Goal: Task Accomplishment & Management: Manage account settings

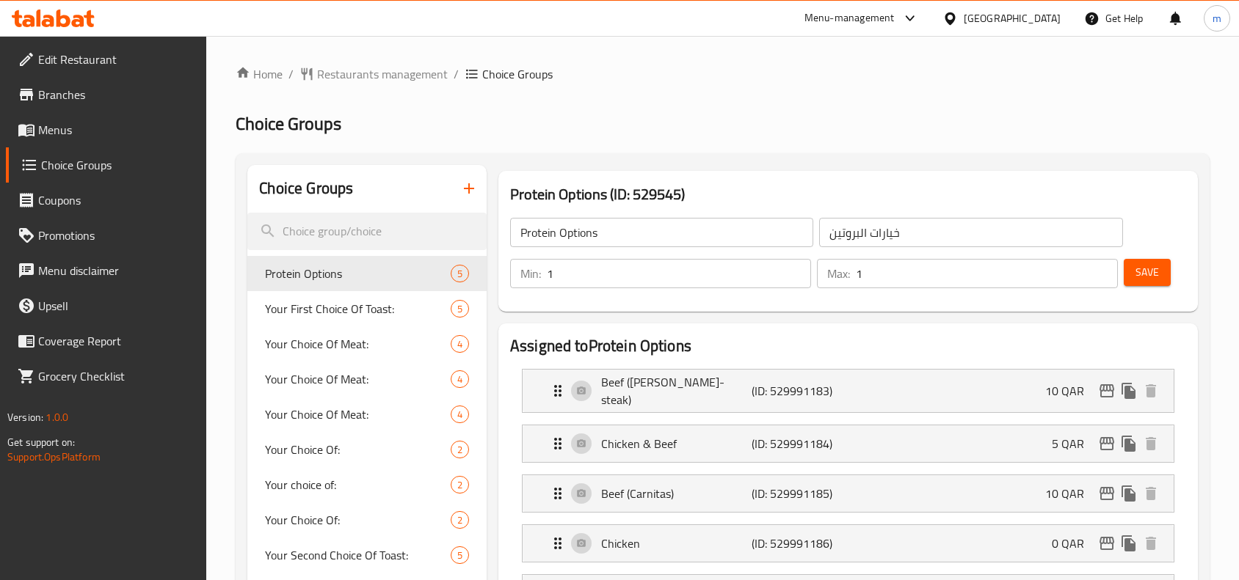
scroll to position [122, 0]
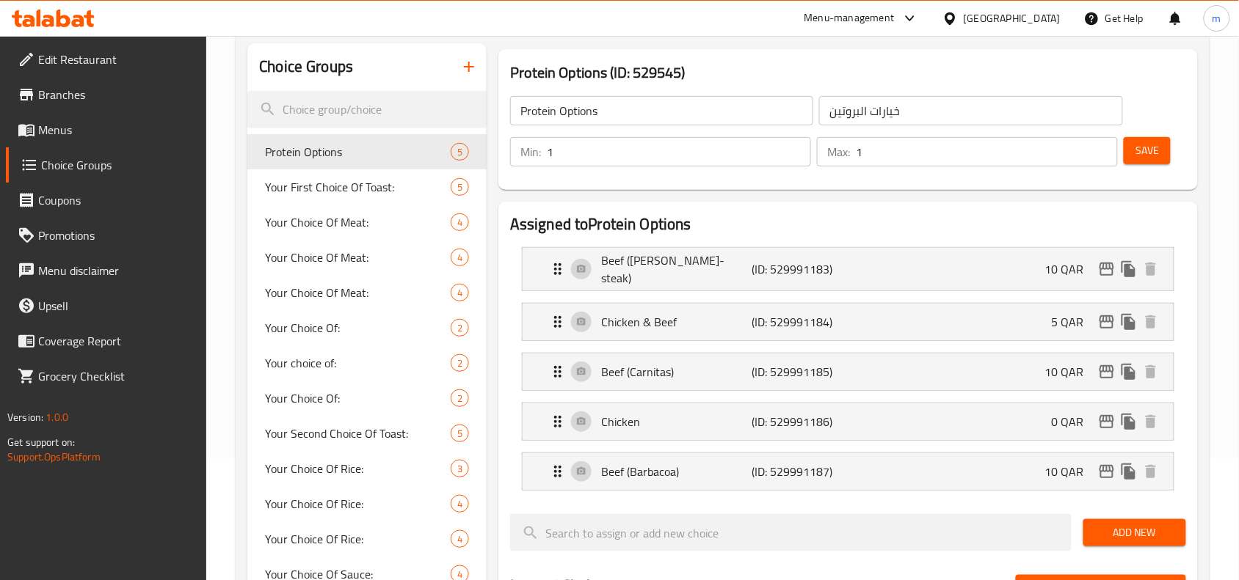
click at [958, 15] on icon at bounding box center [949, 18] width 15 height 15
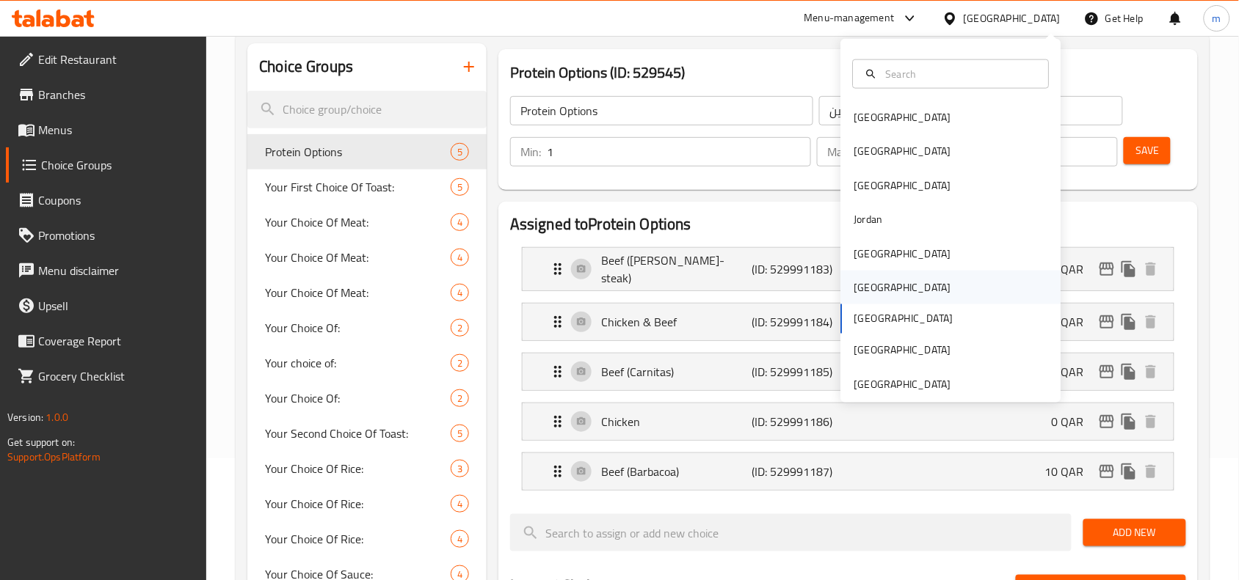
click at [859, 285] on div "[GEOGRAPHIC_DATA]" at bounding box center [902, 288] width 97 height 16
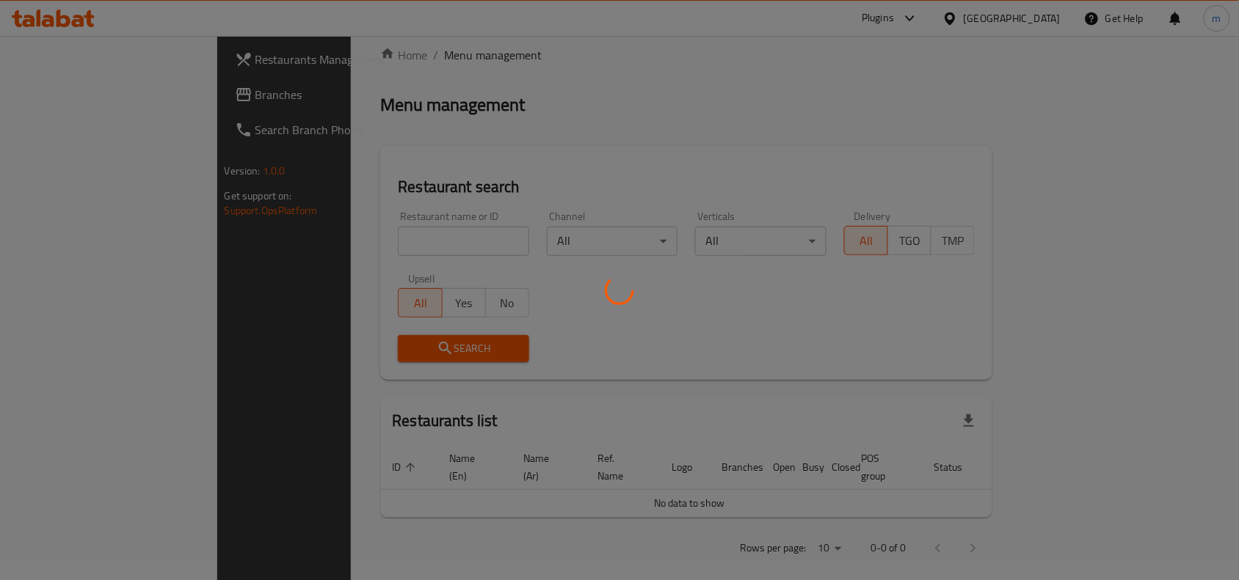
scroll to position [122, 0]
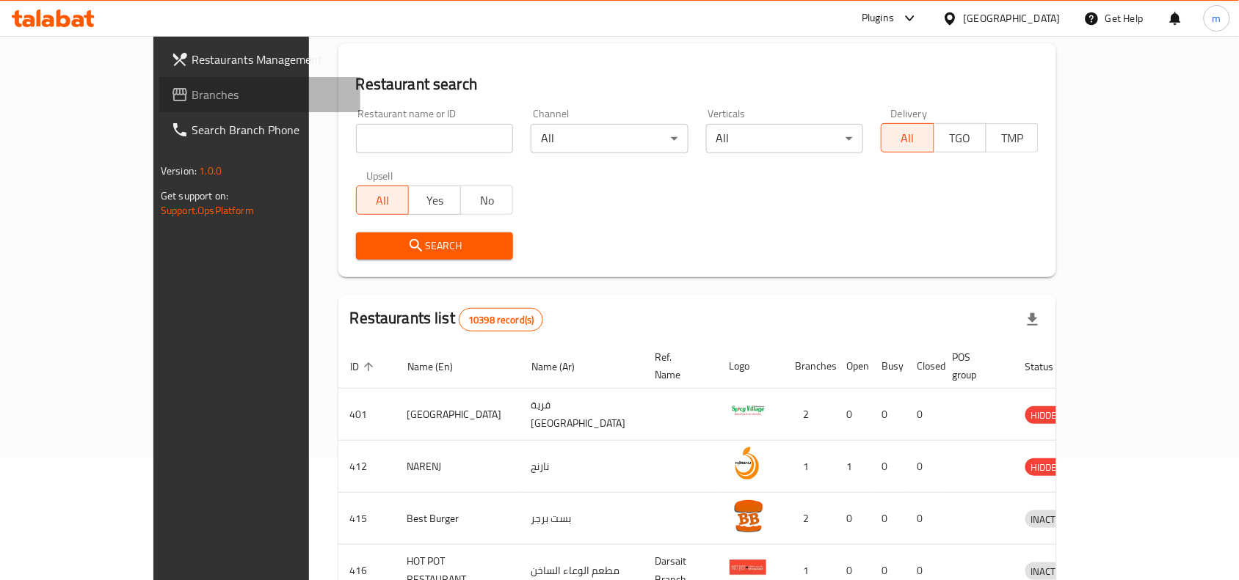
click at [192, 103] on span "Branches" at bounding box center [270, 95] width 157 height 18
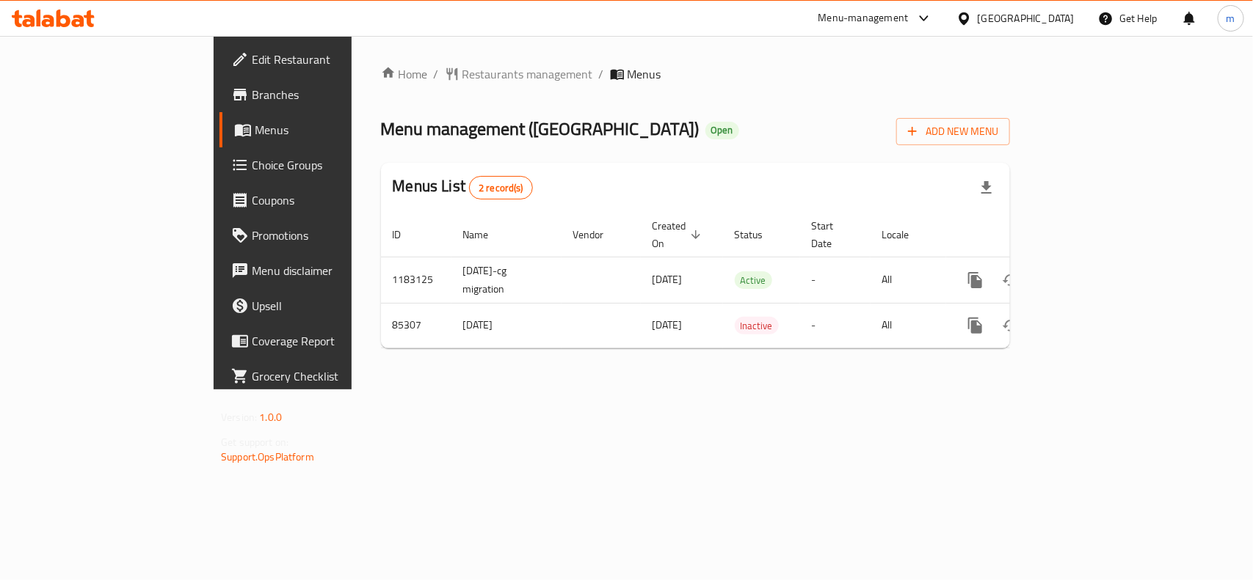
click at [969, 22] on icon at bounding box center [963, 18] width 10 height 12
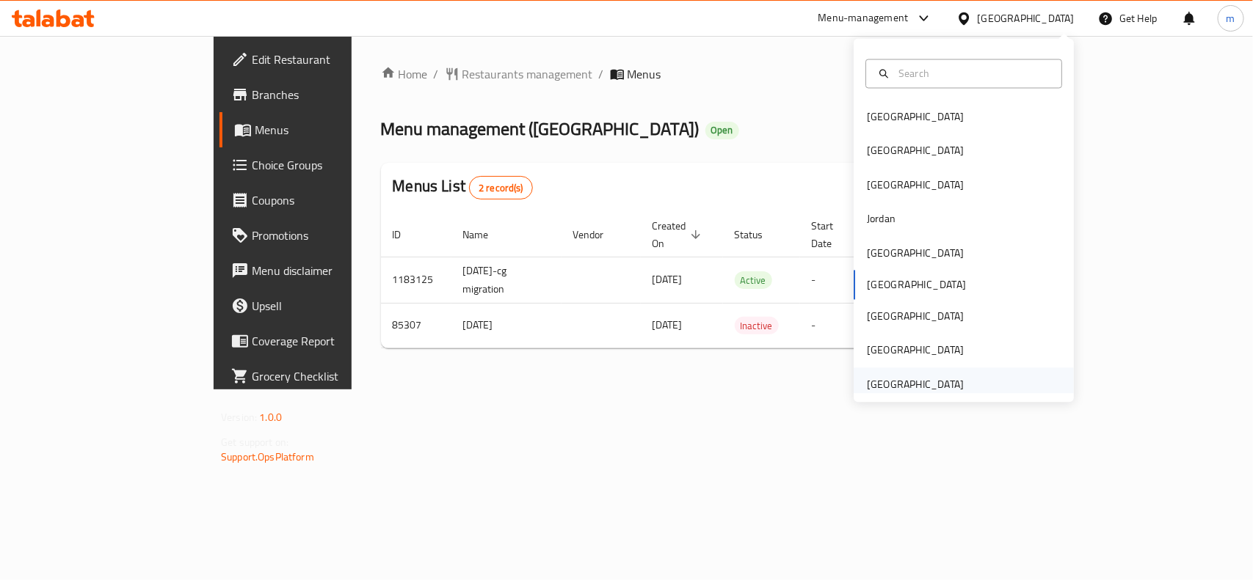
click at [868, 382] on div "United Arab Emirates" at bounding box center [915, 384] width 97 height 16
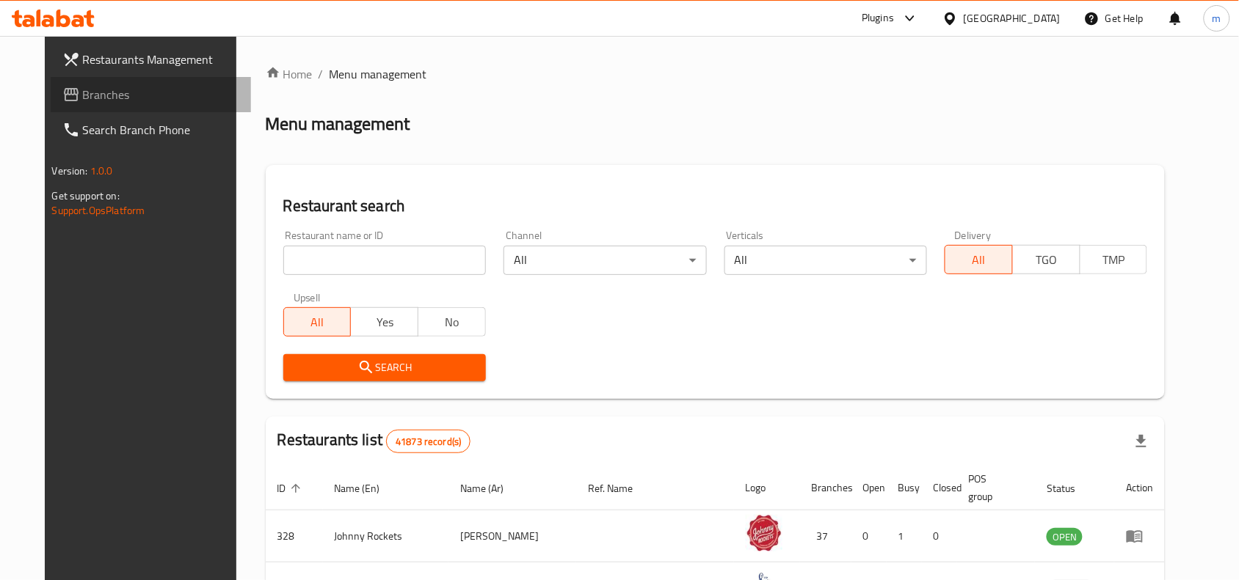
click at [83, 87] on span "Branches" at bounding box center [161, 95] width 157 height 18
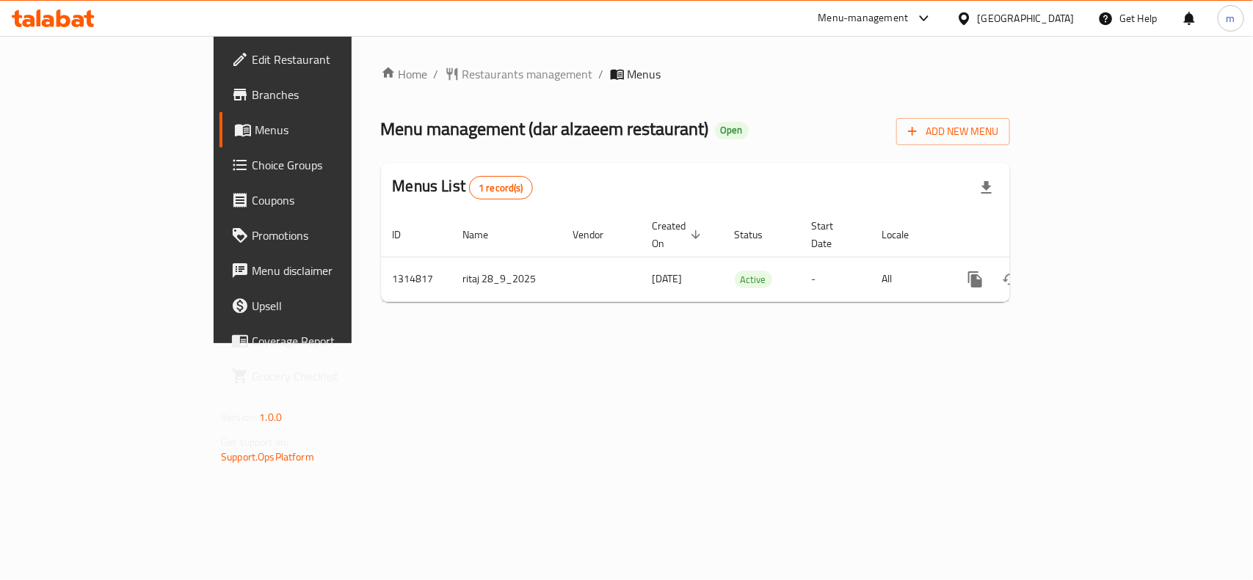
click at [365, 61] on div "Home / Restaurants management / Menus Menu management ( dar alzaeem restaurant …" at bounding box center [696, 189] width 688 height 307
click at [462, 78] on span "Restaurants management" at bounding box center [527, 74] width 131 height 18
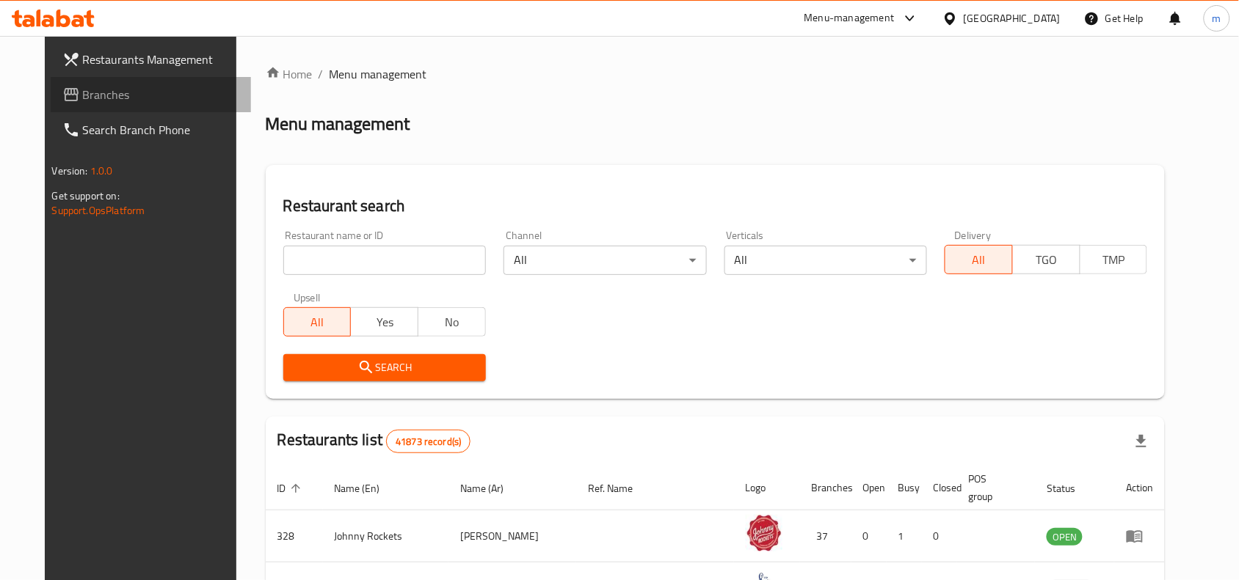
click at [62, 86] on span at bounding box center [72, 95] width 21 height 18
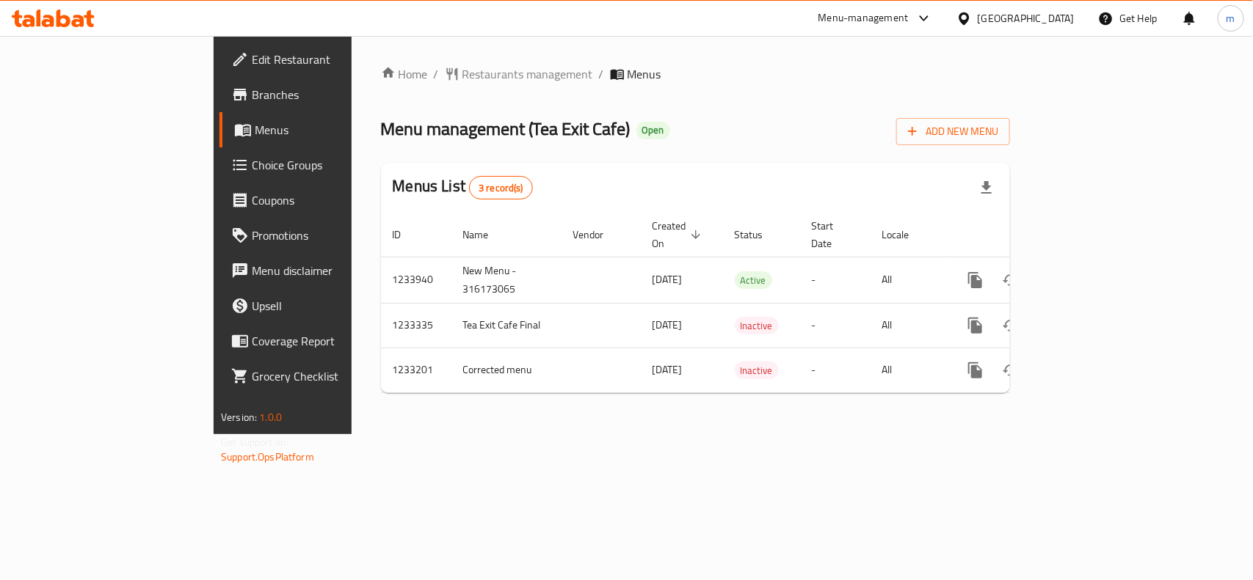
click at [381, 85] on div "Home / Restaurants management / Menus Menu management ( Tea Exit Cafe ) Open Ad…" at bounding box center [695, 235] width 629 height 340
click at [462, 76] on span "Restaurants management" at bounding box center [527, 74] width 131 height 18
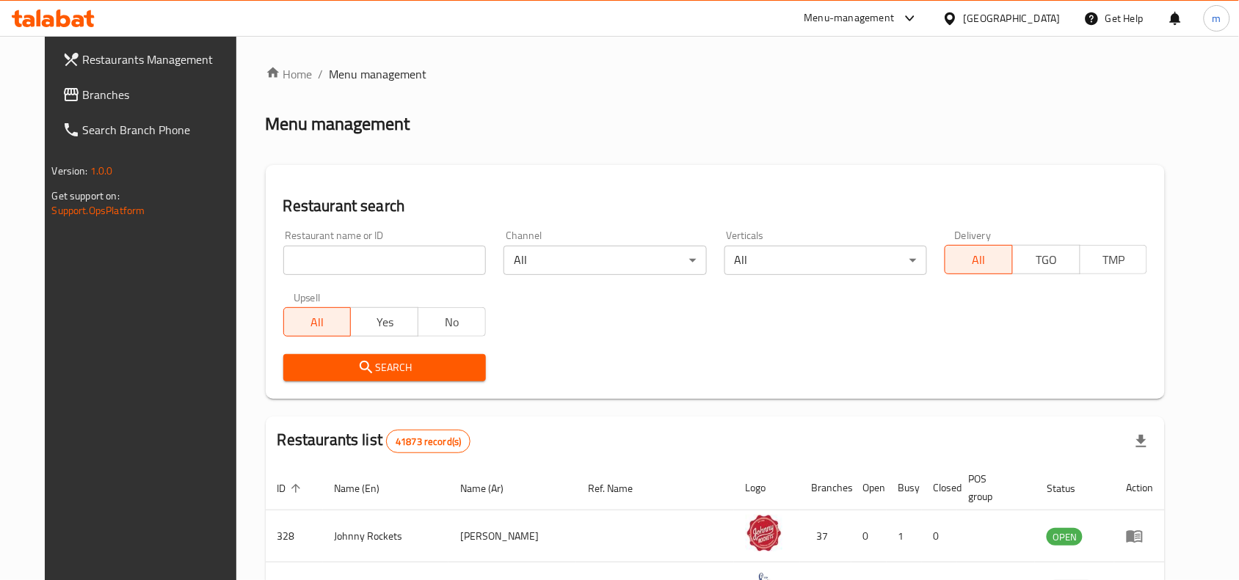
click at [103, 97] on span "Branches" at bounding box center [161, 95] width 157 height 18
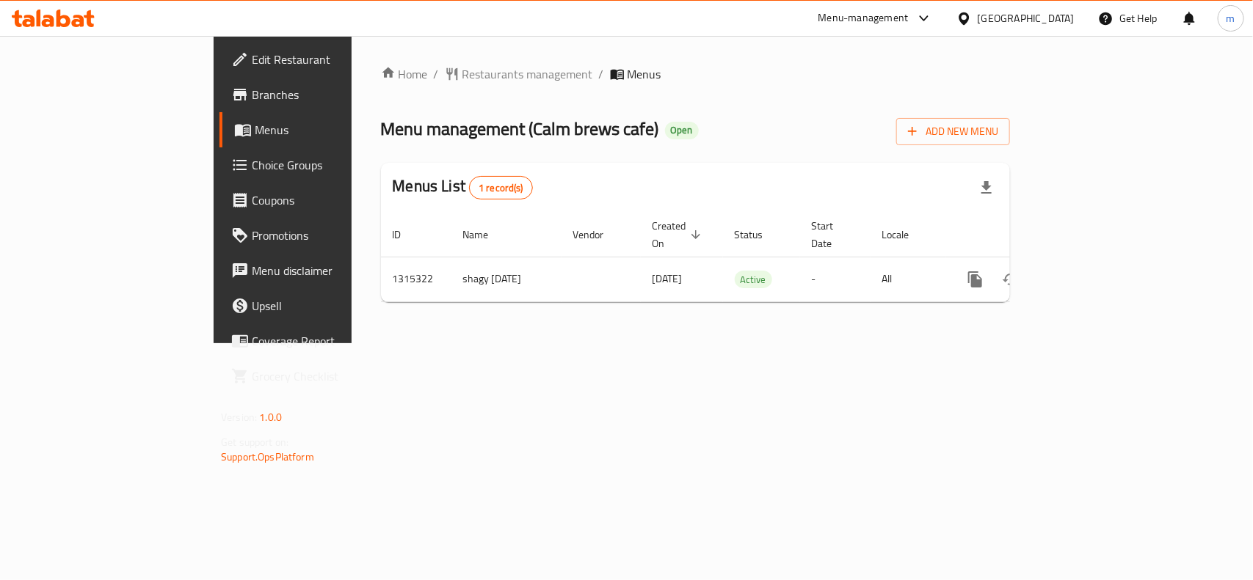
click at [998, 23] on div "[GEOGRAPHIC_DATA]" at bounding box center [1026, 18] width 97 height 16
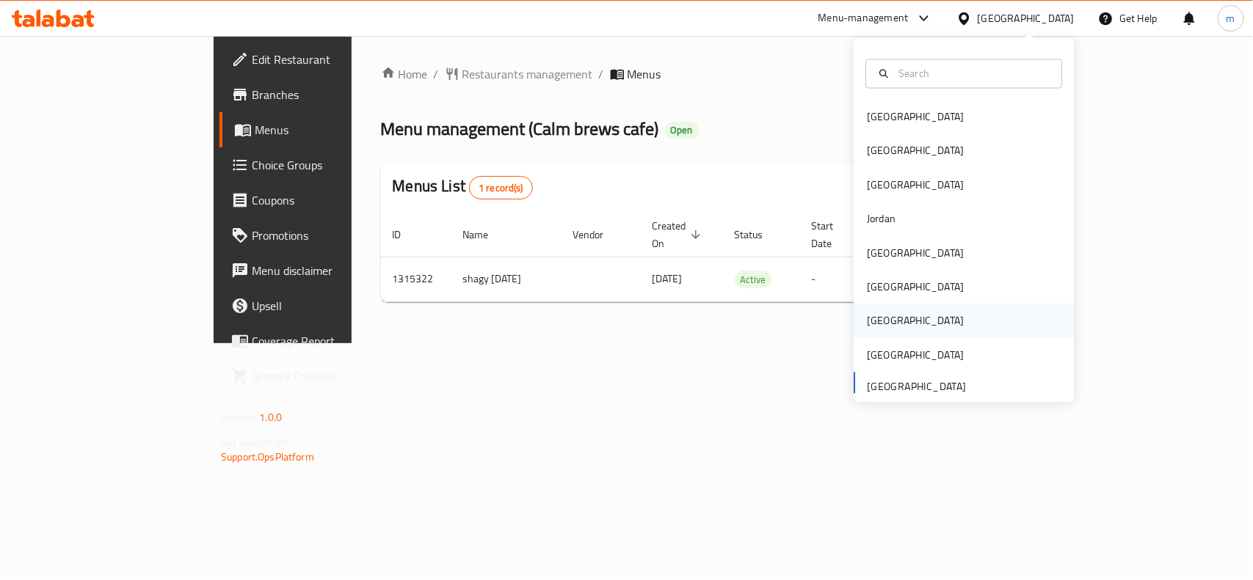
click at [855, 321] on div "[GEOGRAPHIC_DATA]" at bounding box center [915, 322] width 120 height 34
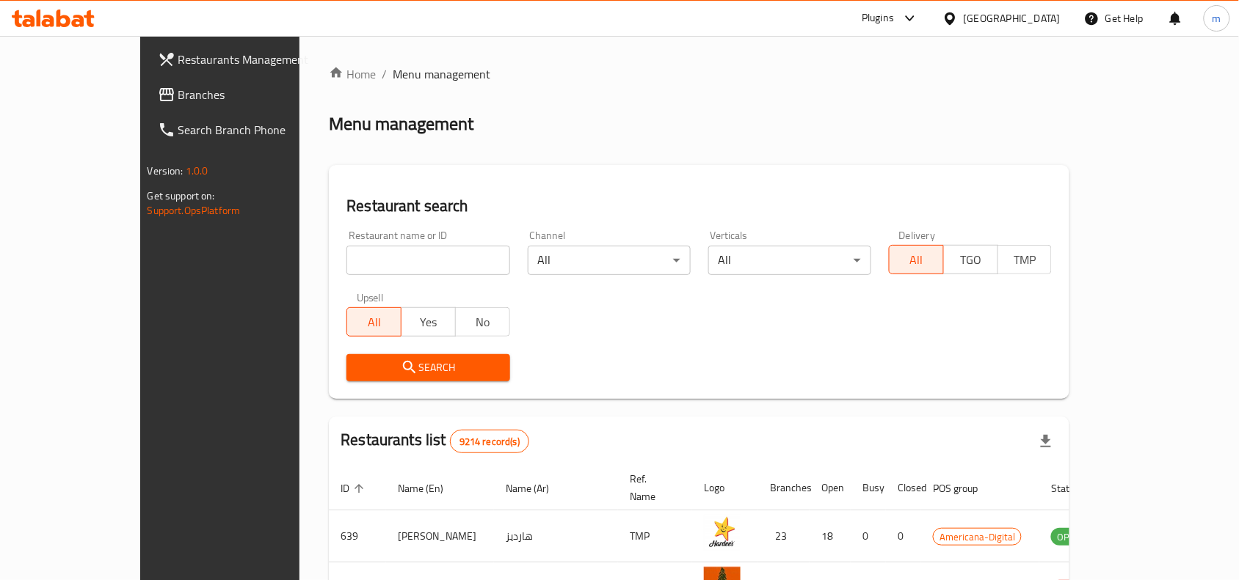
click at [178, 101] on span "Branches" at bounding box center [256, 95] width 157 height 18
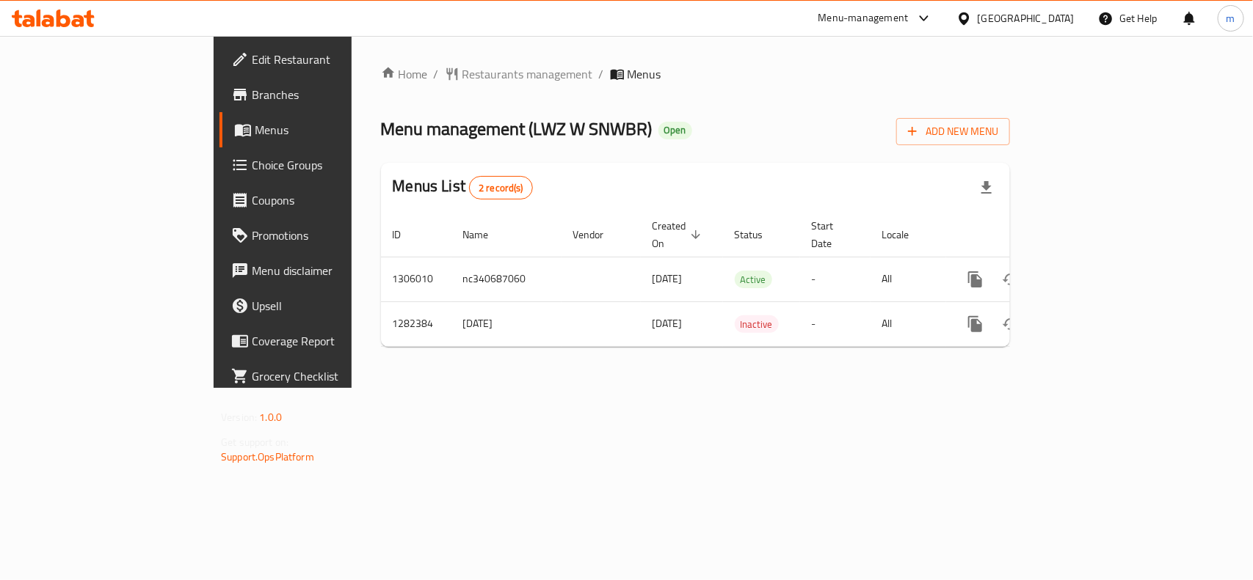
click at [352, 59] on div "Home / Restaurants management / Menus Menu management ( LWZ W SNWBR ) Open Add …" at bounding box center [696, 212] width 688 height 352
click at [462, 75] on span "Restaurants management" at bounding box center [527, 74] width 131 height 18
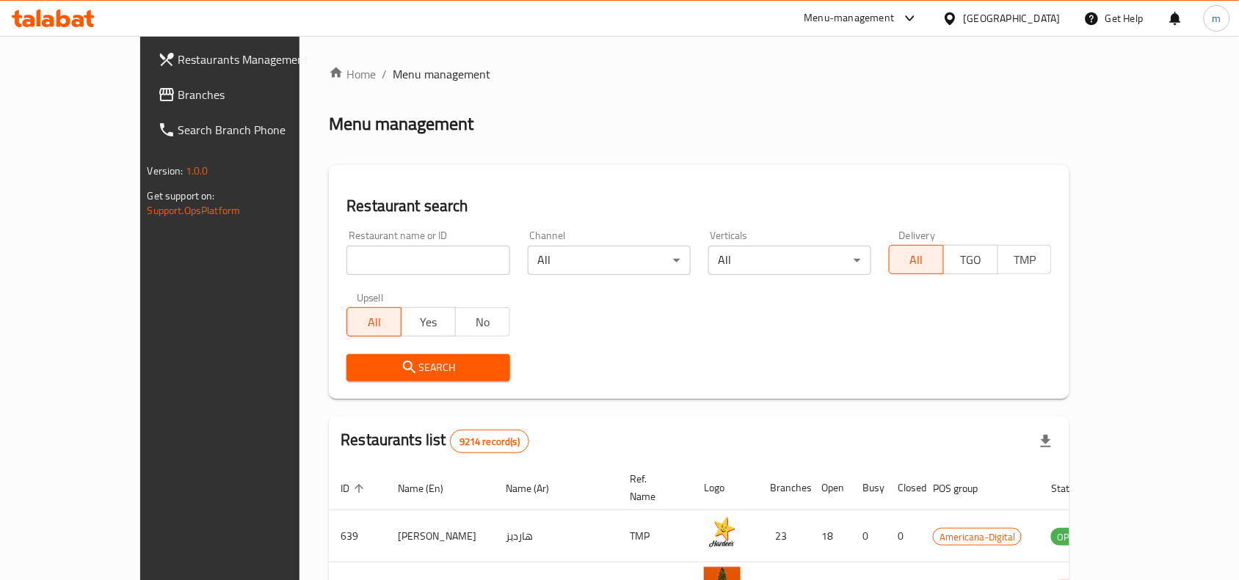
click at [178, 94] on span "Branches" at bounding box center [256, 95] width 157 height 18
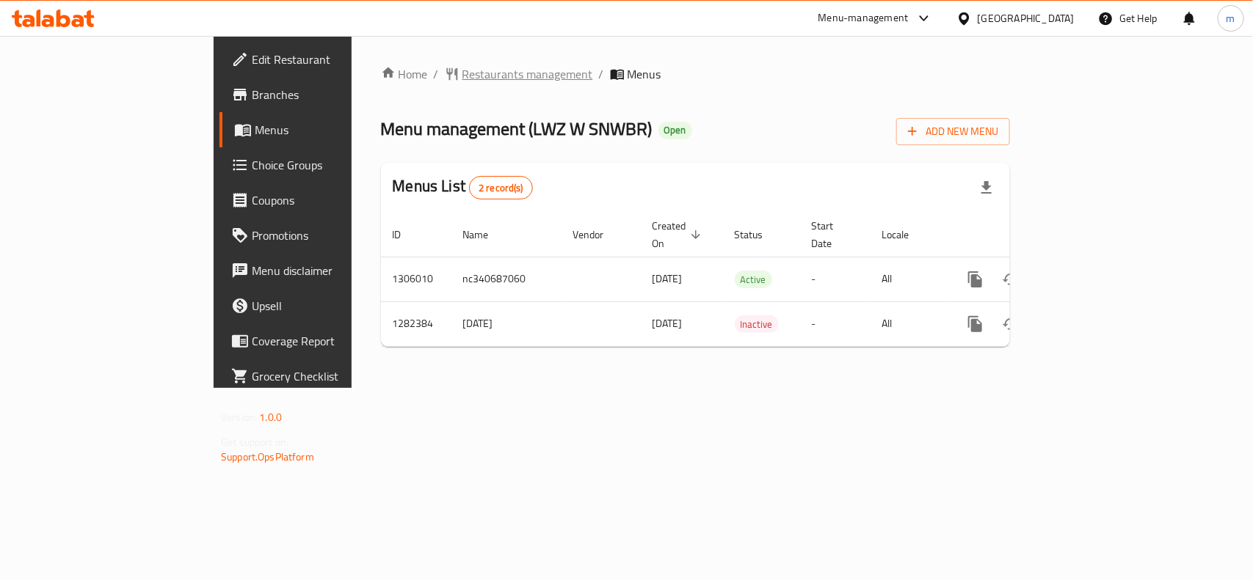
click at [462, 81] on span "Restaurants management" at bounding box center [527, 74] width 131 height 18
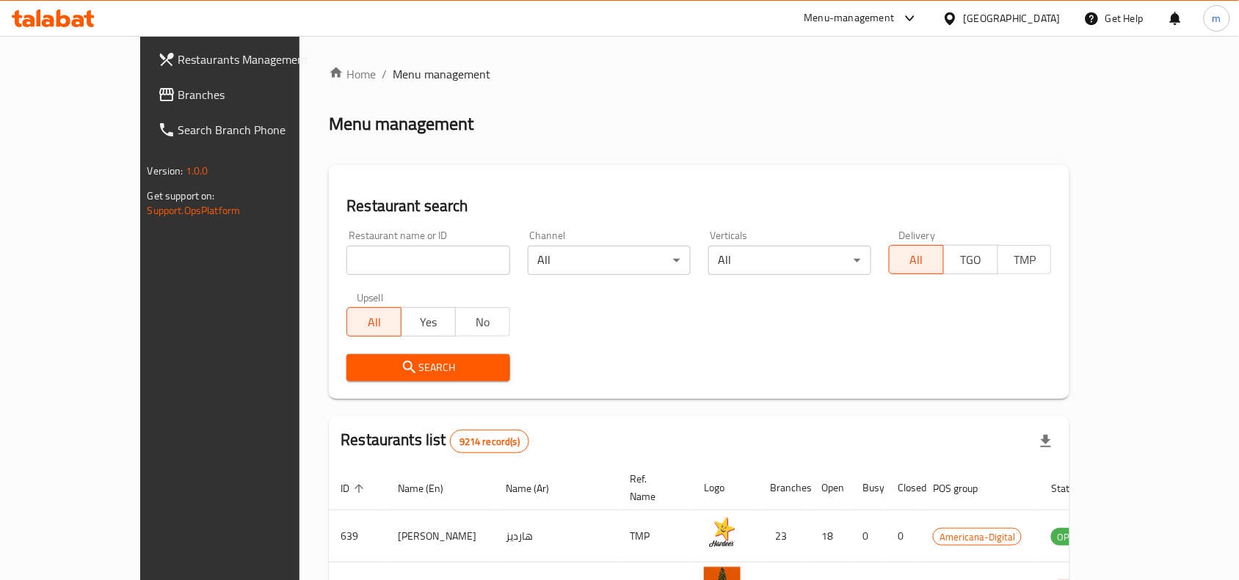
drag, startPoint x: 111, startPoint y: 87, endPoint x: 101, endPoint y: 90, distance: 10.0
click at [178, 87] on span "Branches" at bounding box center [256, 95] width 157 height 18
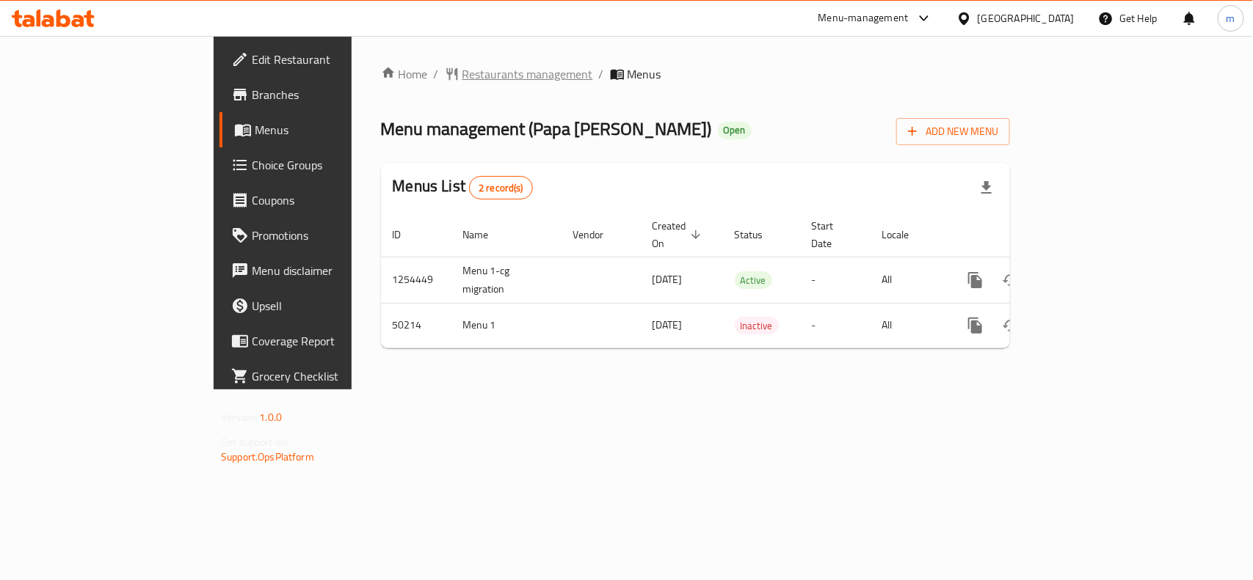
click at [462, 70] on span "Restaurants management" at bounding box center [527, 74] width 131 height 18
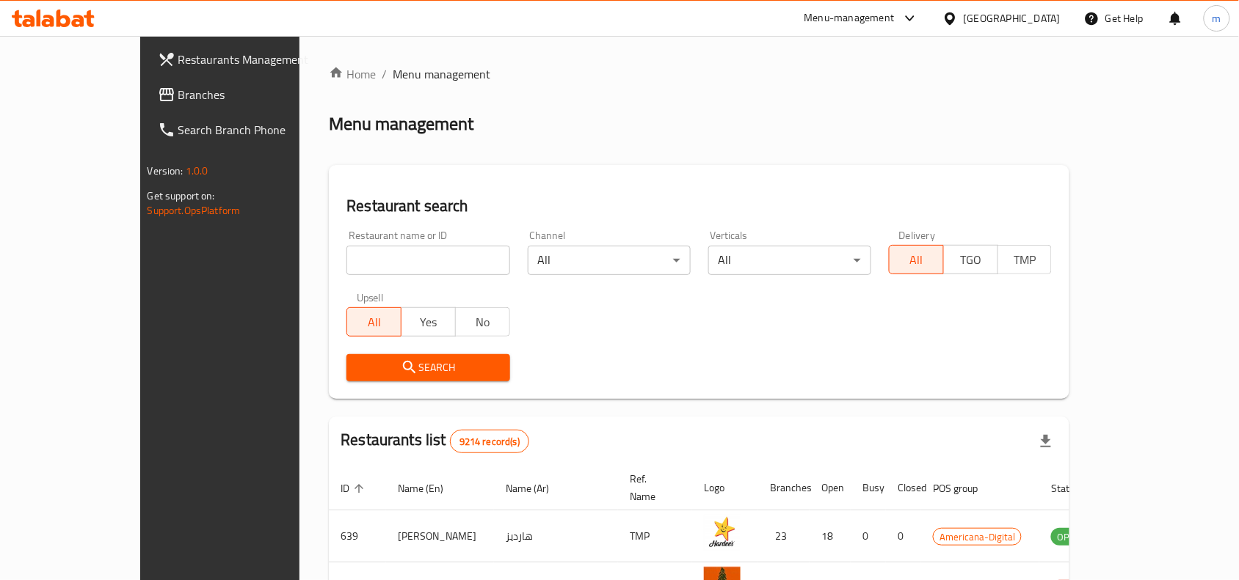
click at [955, 20] on icon at bounding box center [950, 18] width 10 height 12
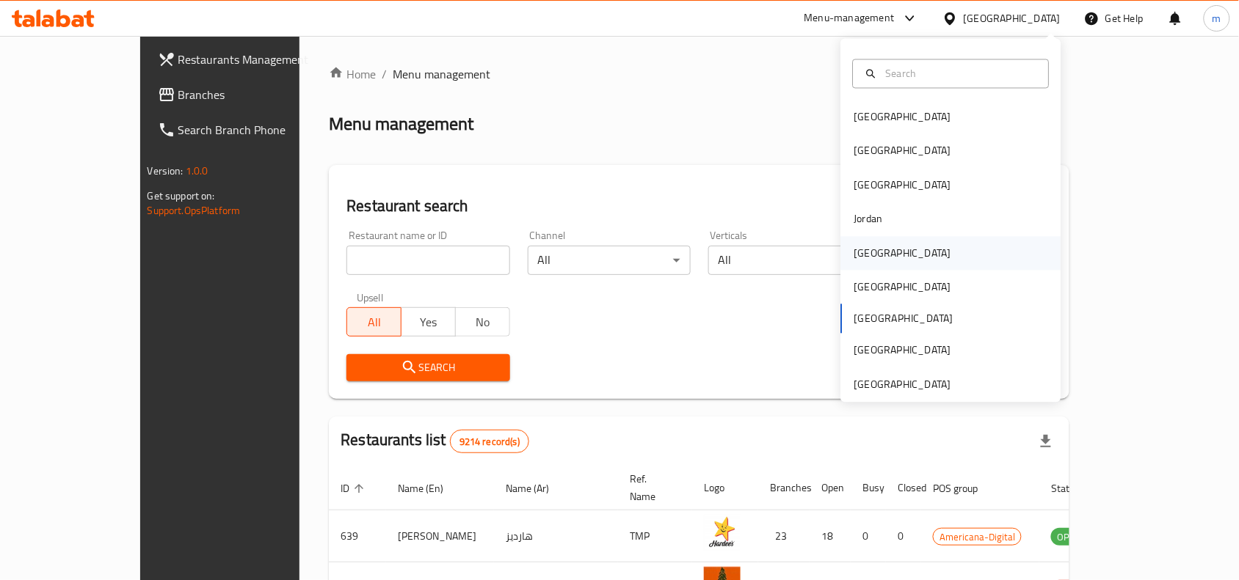
click at [859, 248] on div "[GEOGRAPHIC_DATA]" at bounding box center [902, 253] width 97 height 16
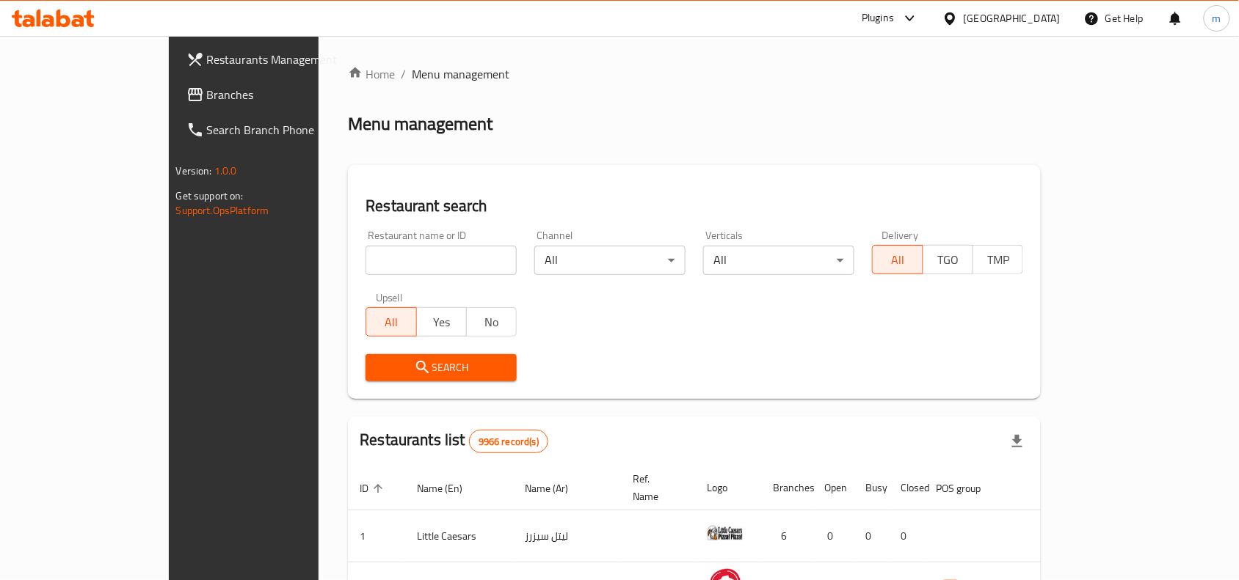
click at [188, 92] on icon at bounding box center [195, 94] width 15 height 13
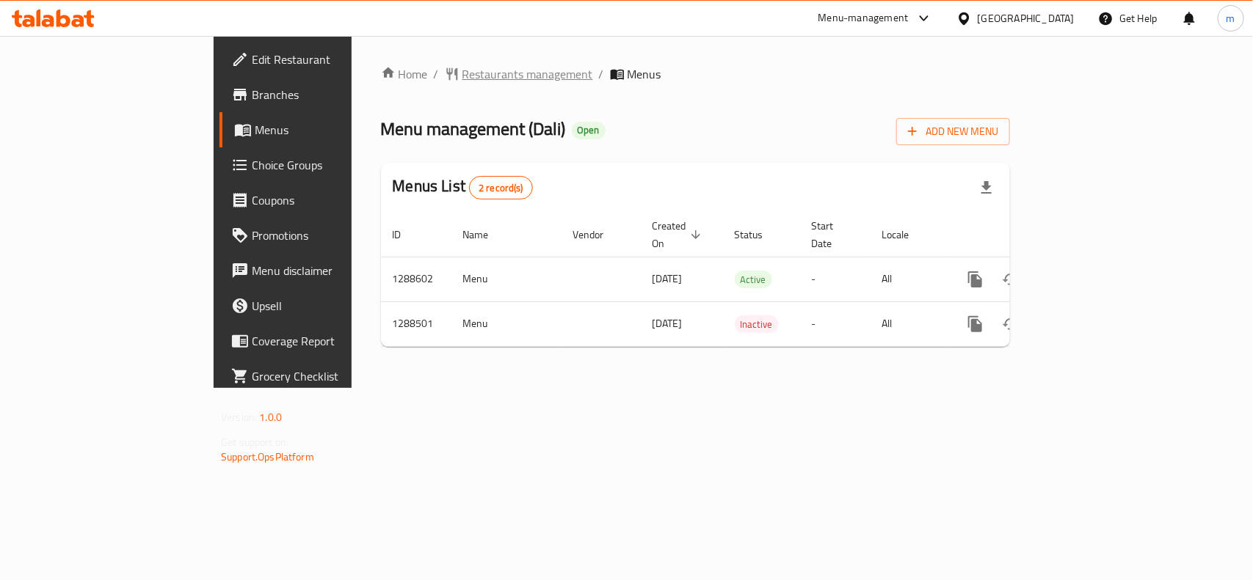
click at [462, 78] on span "Restaurants management" at bounding box center [527, 74] width 131 height 18
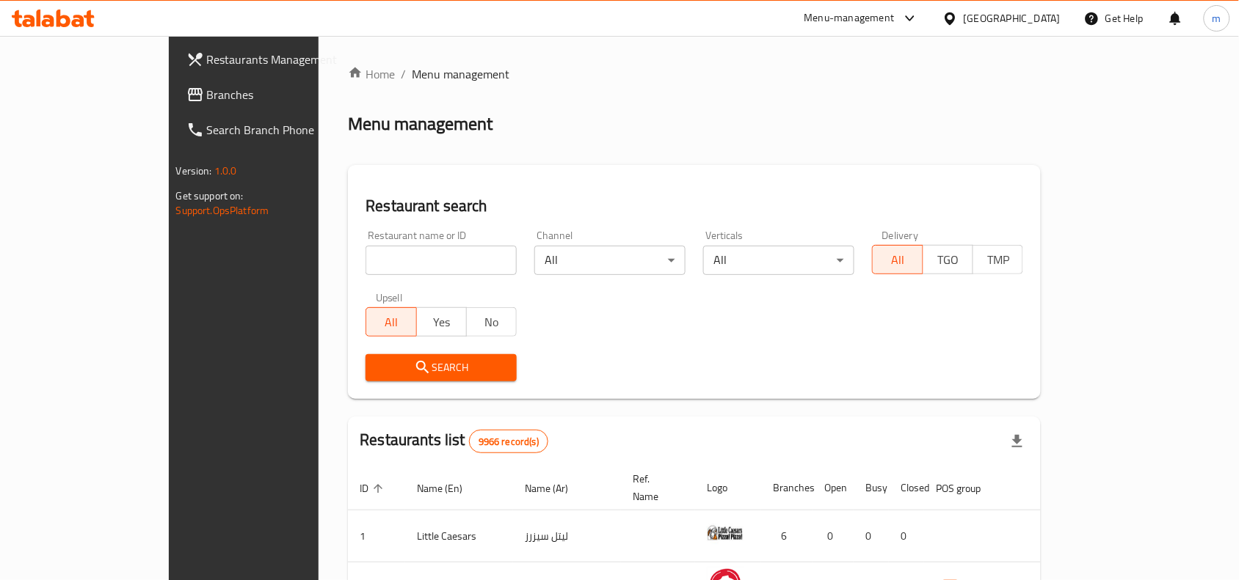
click at [207, 89] on span "Branches" at bounding box center [285, 95] width 157 height 18
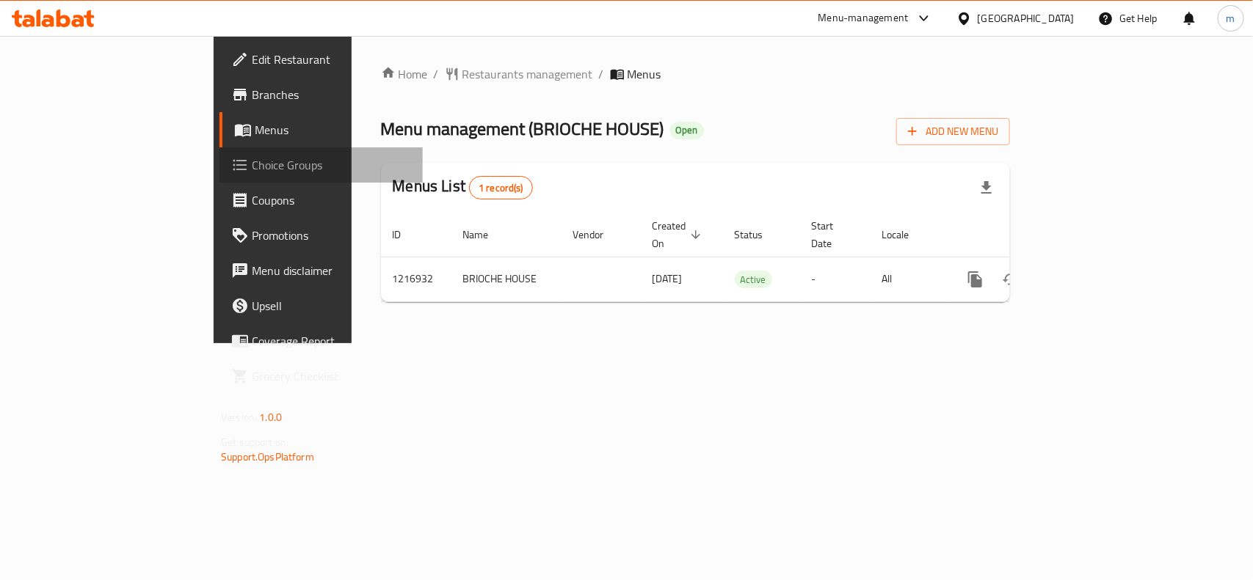
click at [252, 166] on span "Choice Groups" at bounding box center [331, 165] width 159 height 18
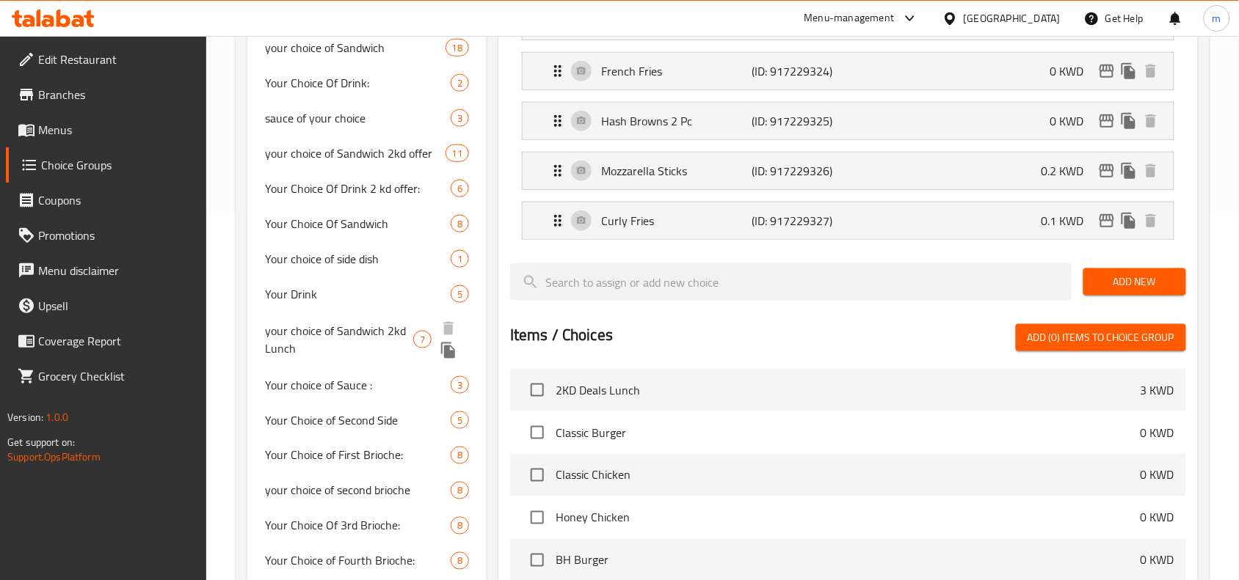
scroll to position [244, 0]
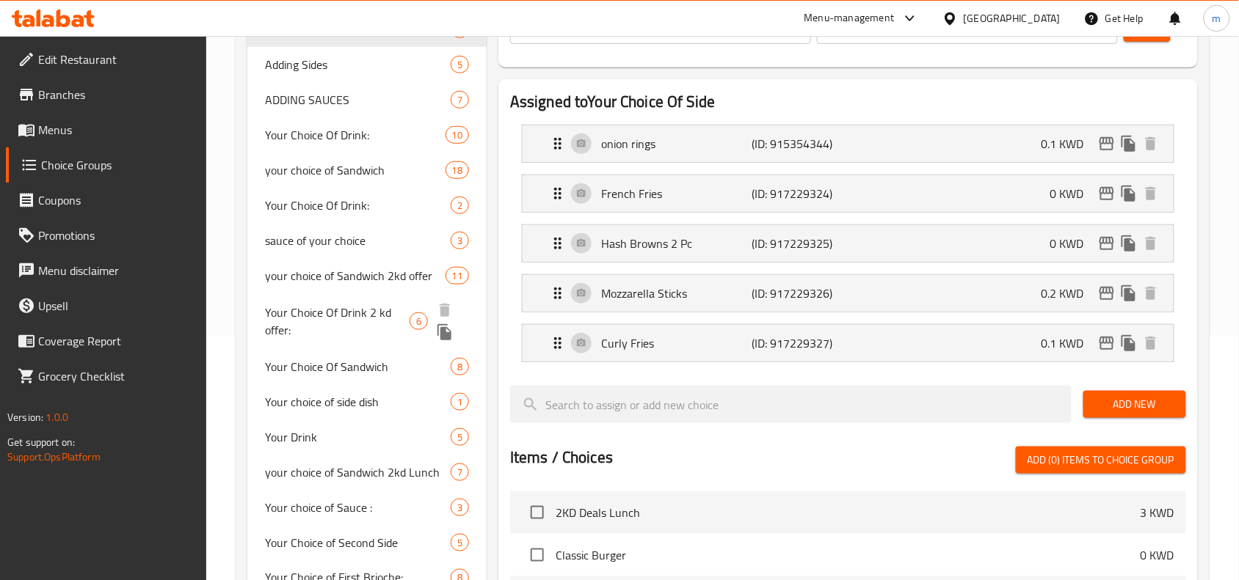
drag, startPoint x: 354, startPoint y: 316, endPoint x: 373, endPoint y: 310, distance: 20.0
click at [354, 316] on span "Your Choice Of Drink 2 kd offer:" at bounding box center [337, 321] width 145 height 35
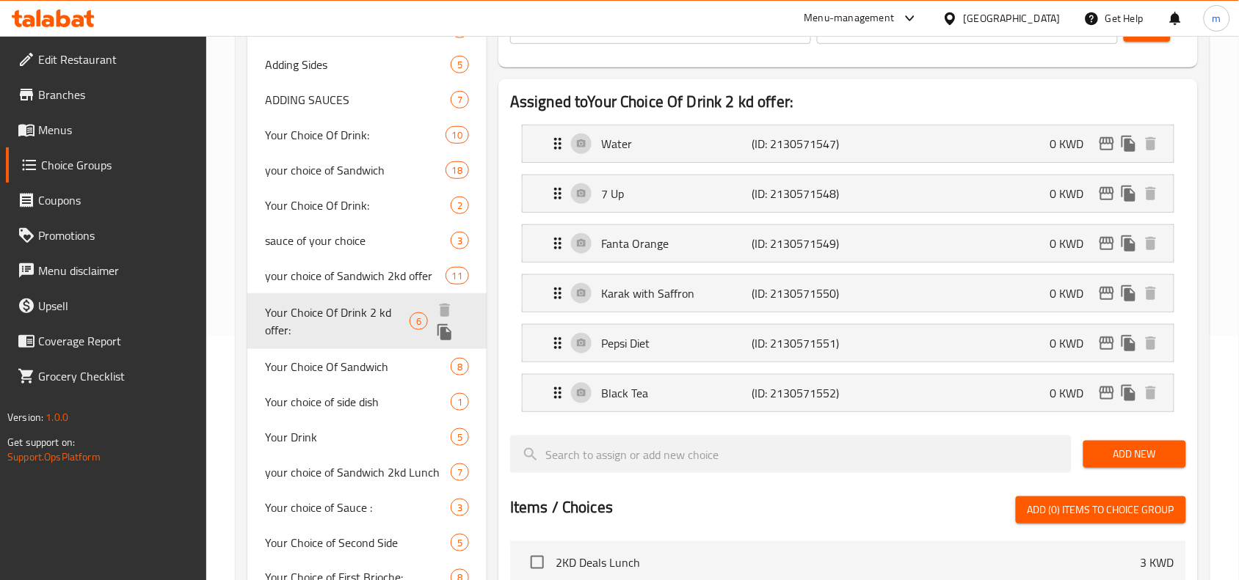
type input "Your Choice Of Drink 2 kd offer:"
type input "إختيارك من المشروب:"
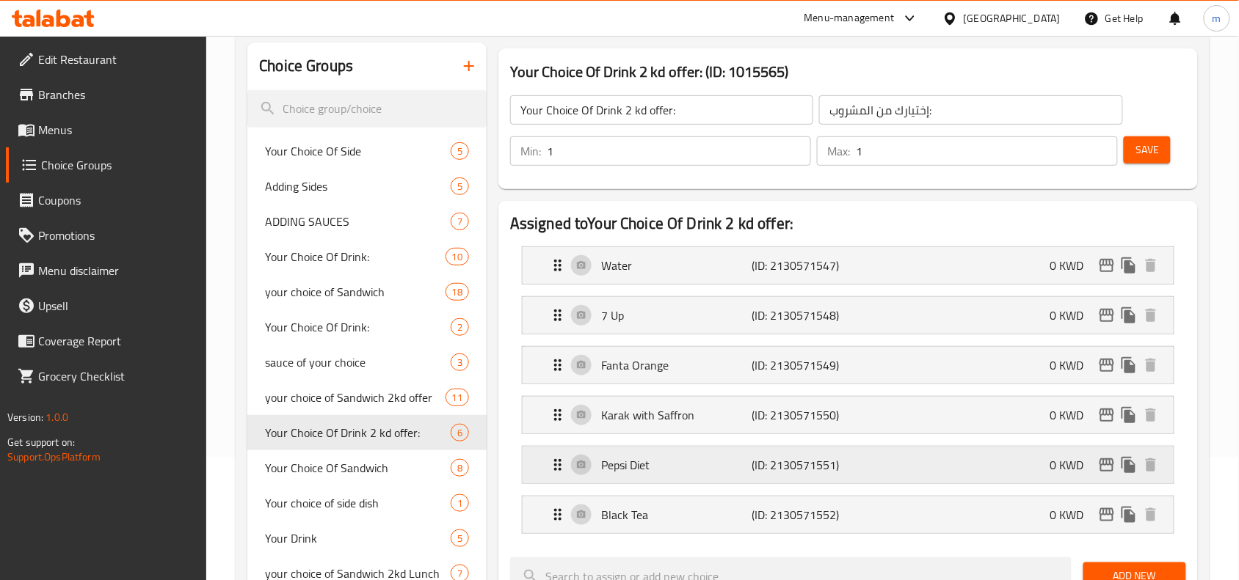
scroll to position [122, 0]
